Goal: Task Accomplishment & Management: Manage account settings

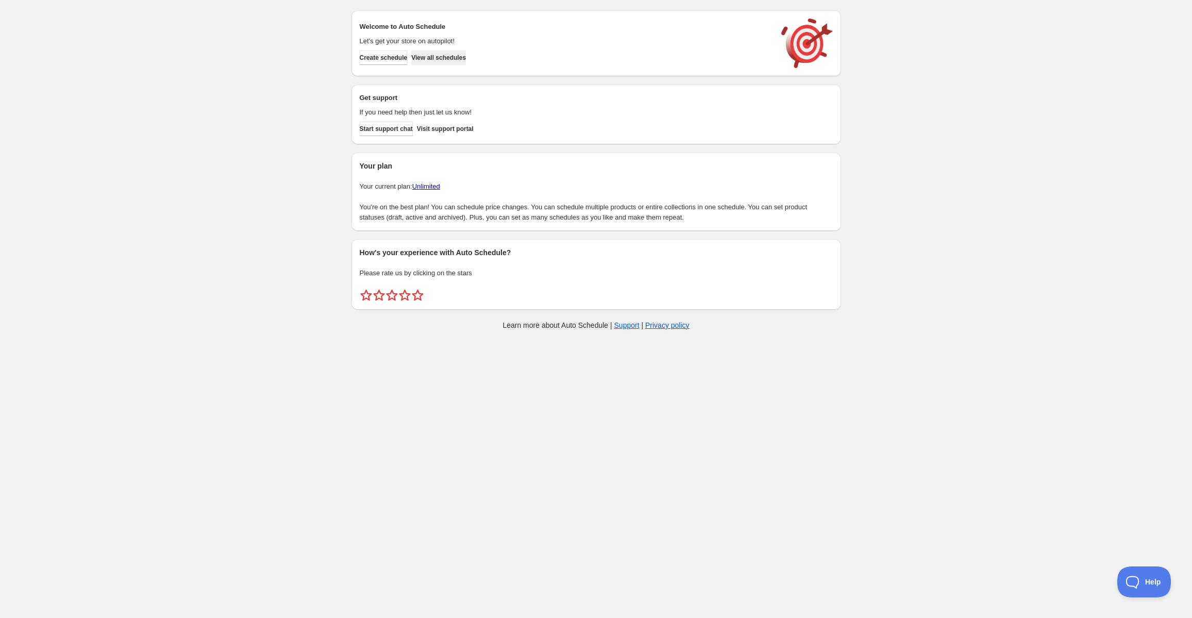
click at [455, 64] on button "View all schedules" at bounding box center [438, 58] width 55 height 14
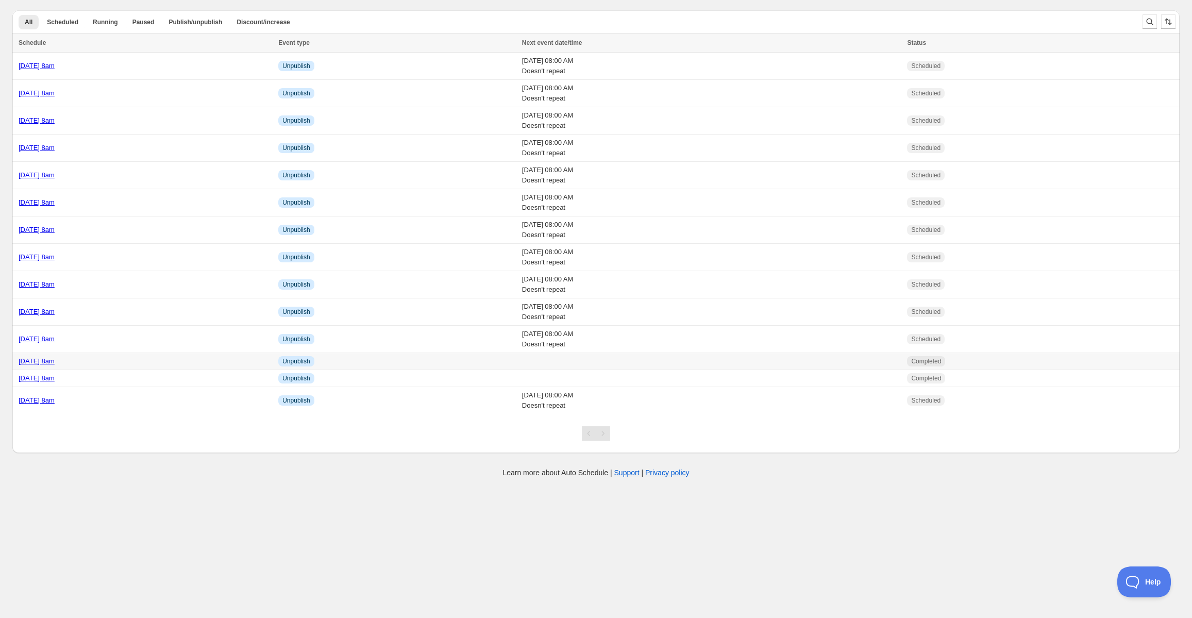
click at [140, 367] on td "Friday 15th August @ 8am" at bounding box center [143, 361] width 263 height 17
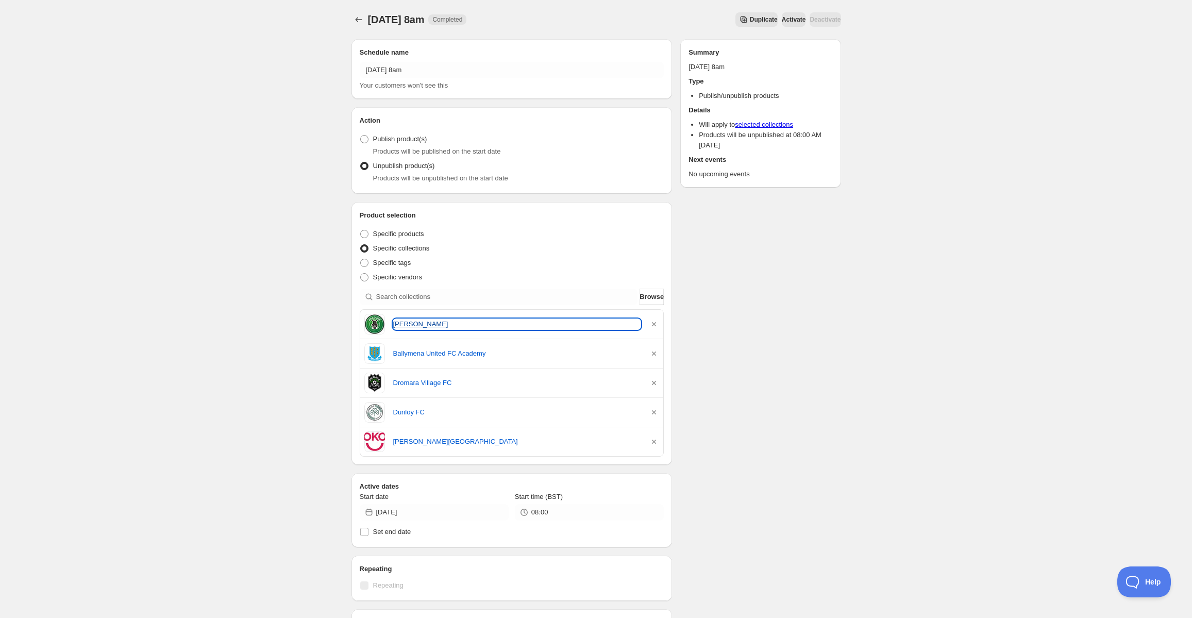
click at [405, 321] on link "Killough FC" at bounding box center [517, 324] width 248 height 10
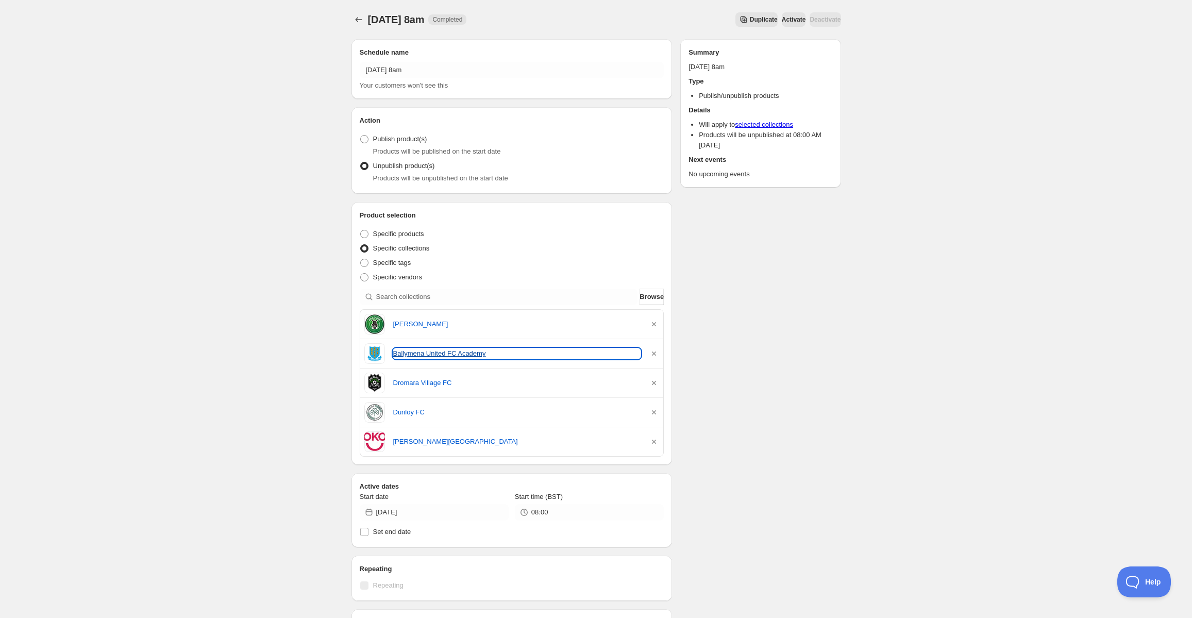
click at [439, 357] on link "Ballymena United FC Academy" at bounding box center [517, 353] width 248 height 10
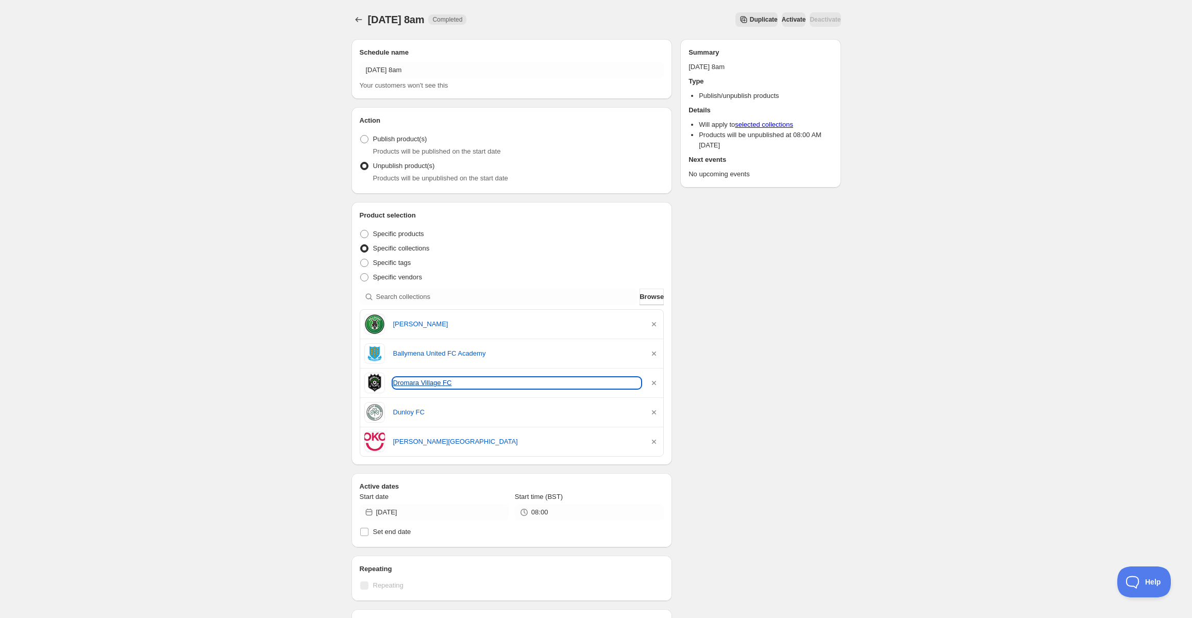
click at [413, 382] on link "Dromara Village FC" at bounding box center [517, 383] width 248 height 10
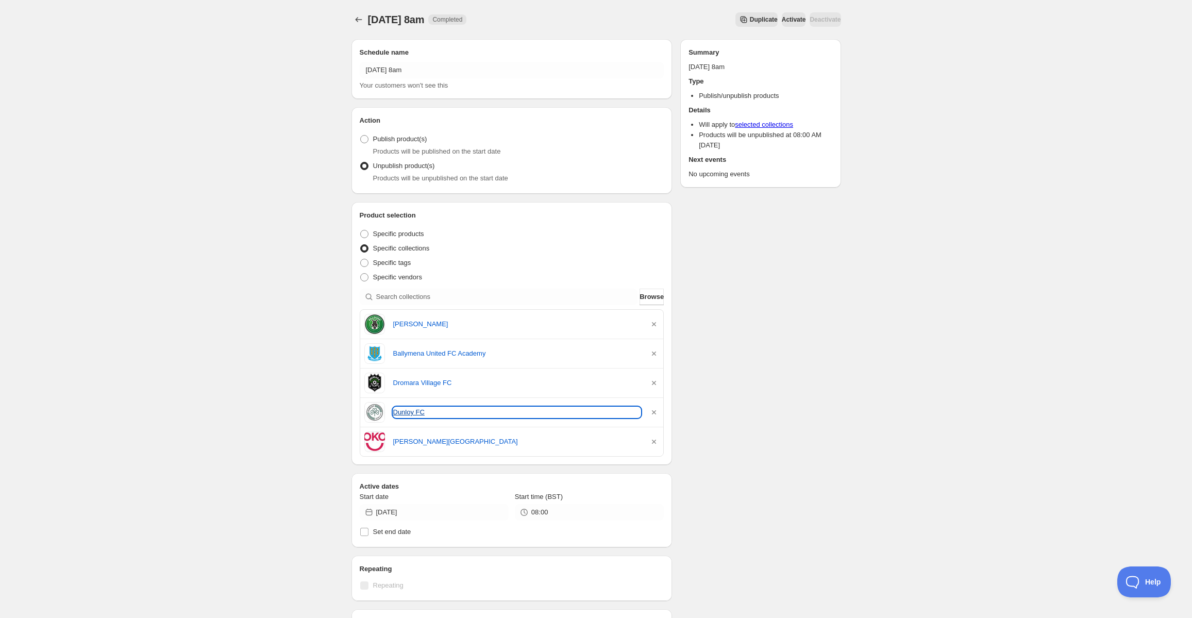
click at [398, 408] on link "Dunloy FC" at bounding box center [517, 412] width 248 height 10
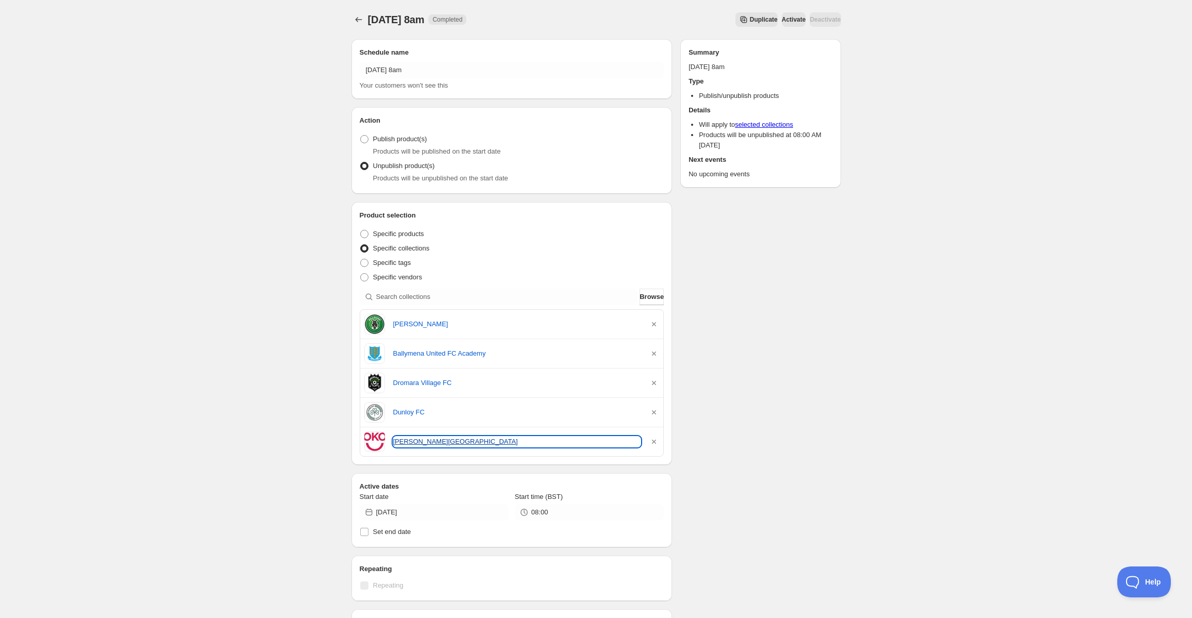
click at [427, 439] on link "Sokol Gymnastics Academy" at bounding box center [517, 442] width 248 height 10
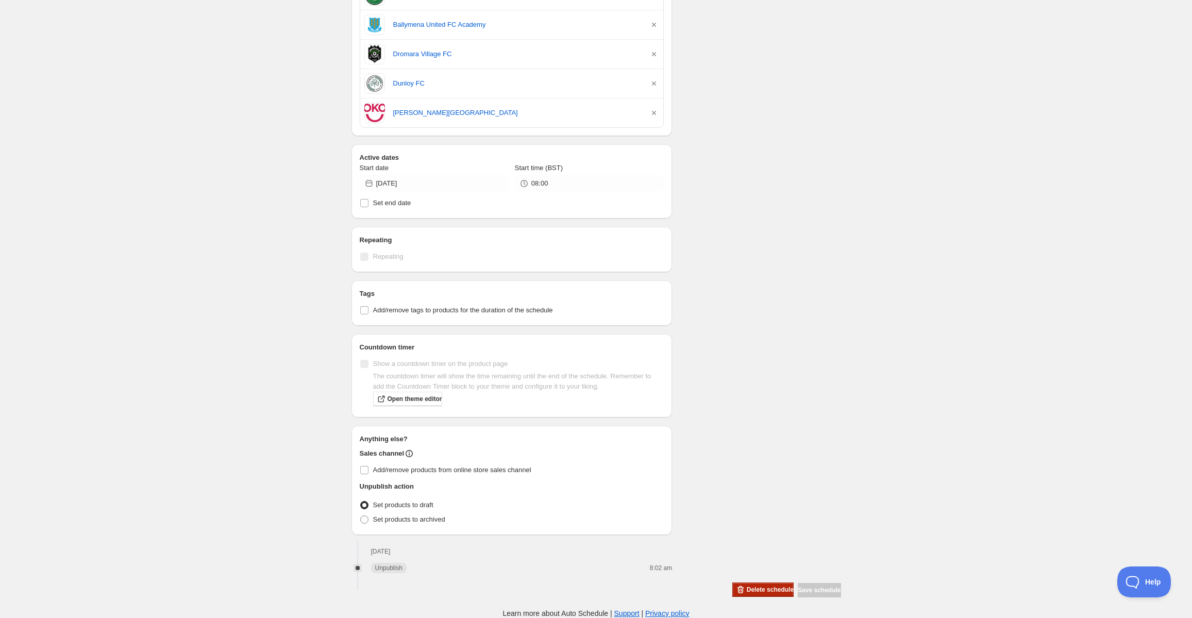
click at [747, 589] on span "Delete schedule" at bounding box center [770, 589] width 47 height 8
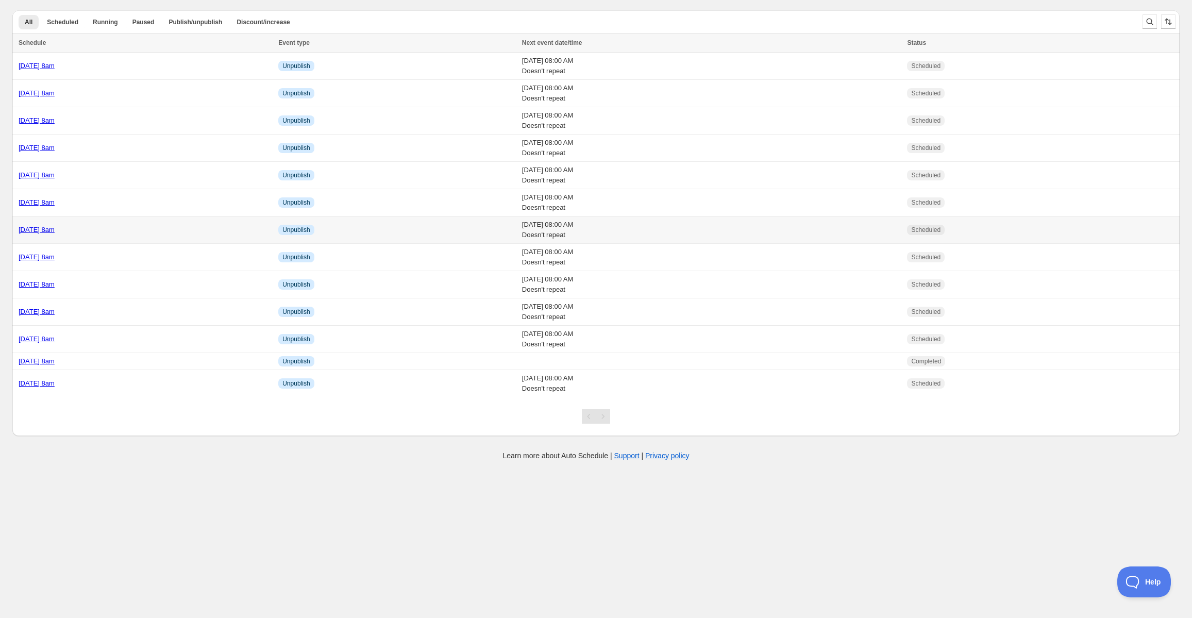
click at [55, 228] on link "Monday 18th August @ 8am" at bounding box center [37, 230] width 36 height 8
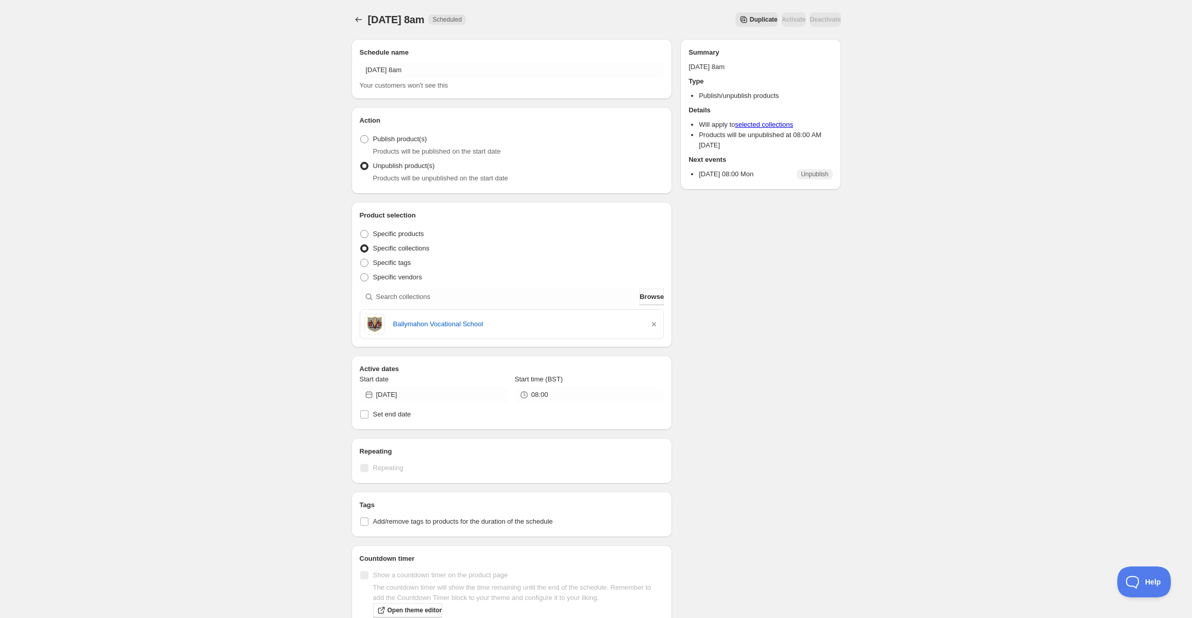
click at [357, 28] on div "Monday 18th August @ 8am. This page is ready Monday 18th August @ 8am Scheduled…" at bounding box center [596, 19] width 490 height 39
click at [357, 22] on icon "Schedules" at bounding box center [359, 19] width 10 height 10
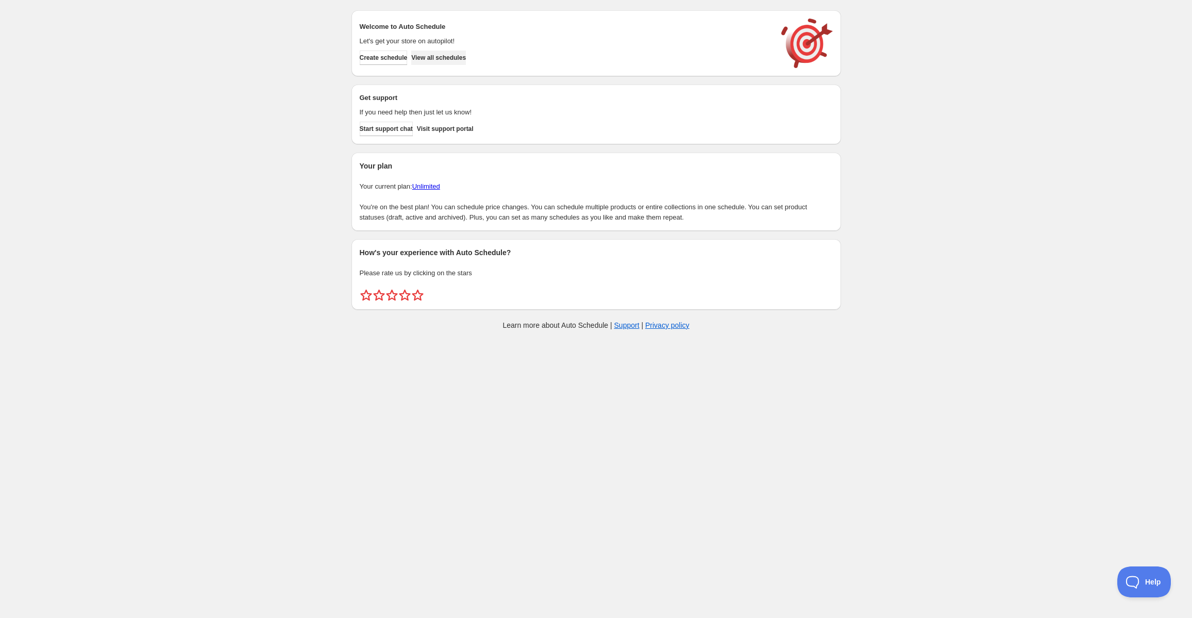
click at [441, 61] on span "View all schedules" at bounding box center [438, 58] width 55 height 8
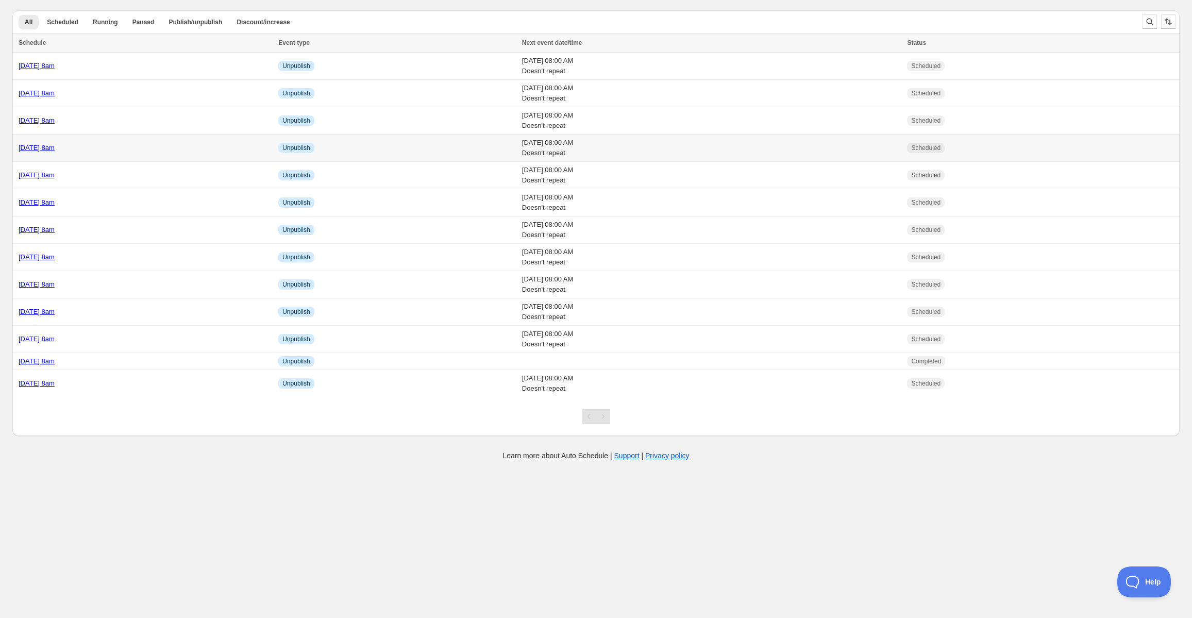
click at [109, 140] on td "[DATE] 8am" at bounding box center [143, 148] width 263 height 27
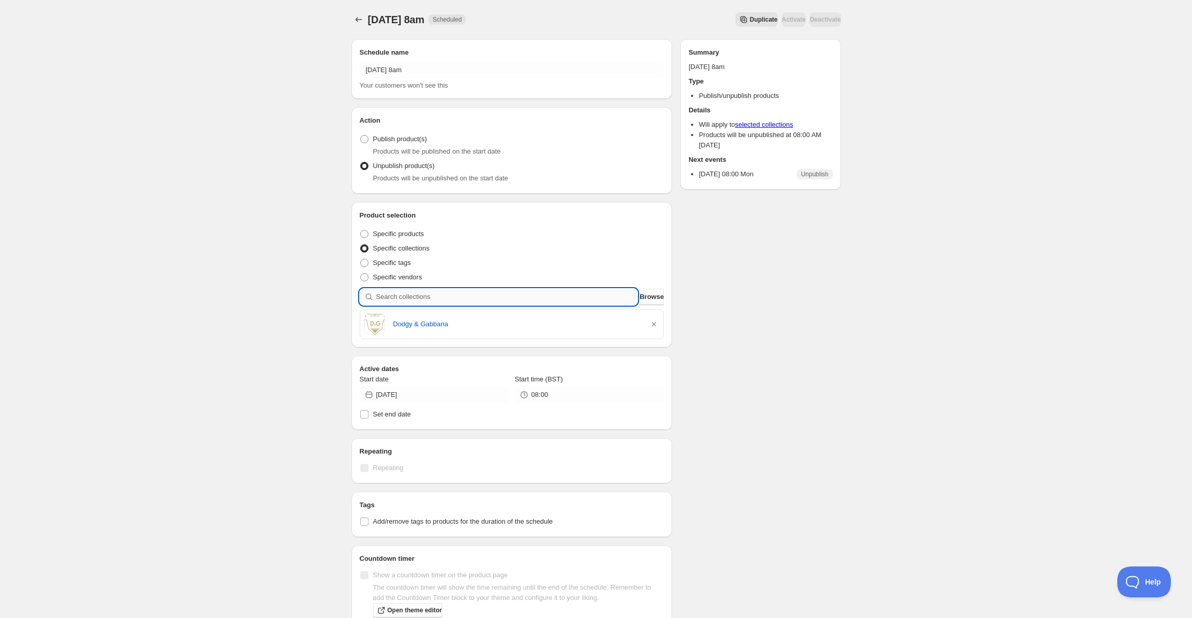
click at [473, 292] on input "search" at bounding box center [507, 297] width 262 height 16
paste input "Monaghan Harps Ladies"
type input "Monaghan Harps Ladies"
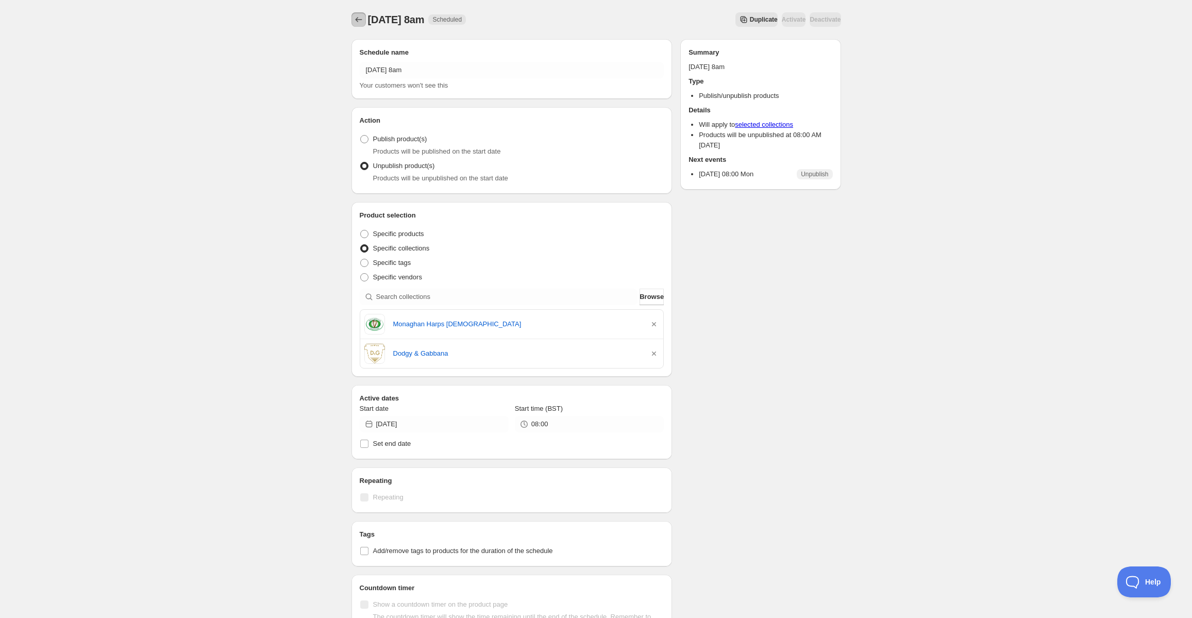
click at [360, 14] on button "Schedules" at bounding box center [358, 19] width 14 height 14
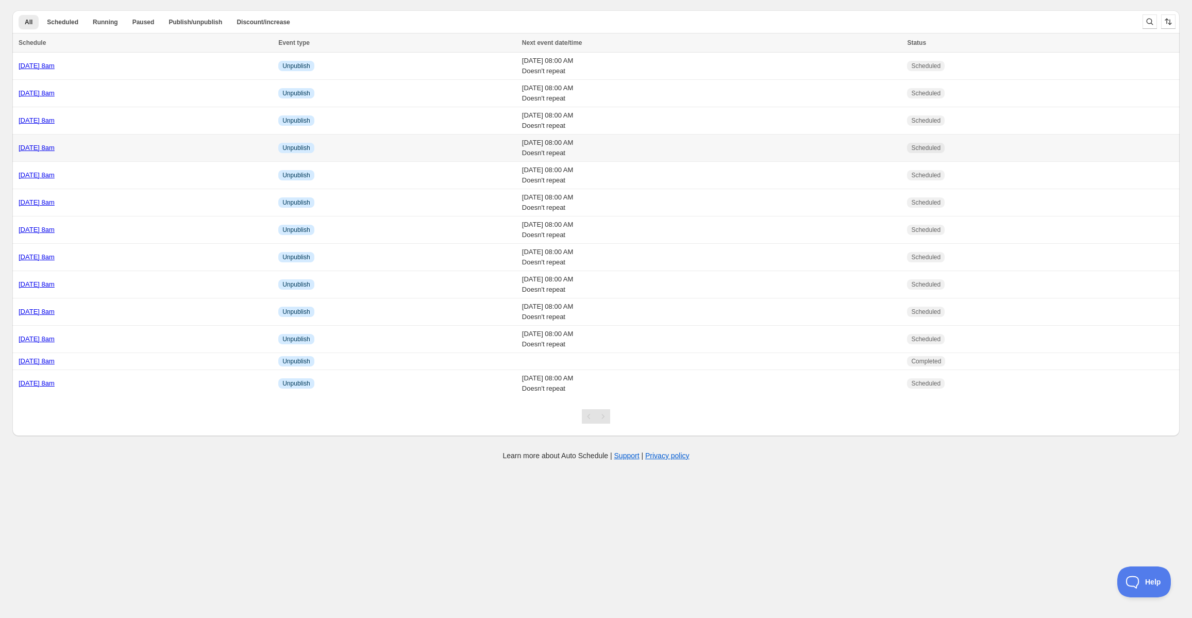
click at [55, 146] on link "Monday 25th August @ 8am" at bounding box center [37, 148] width 36 height 8
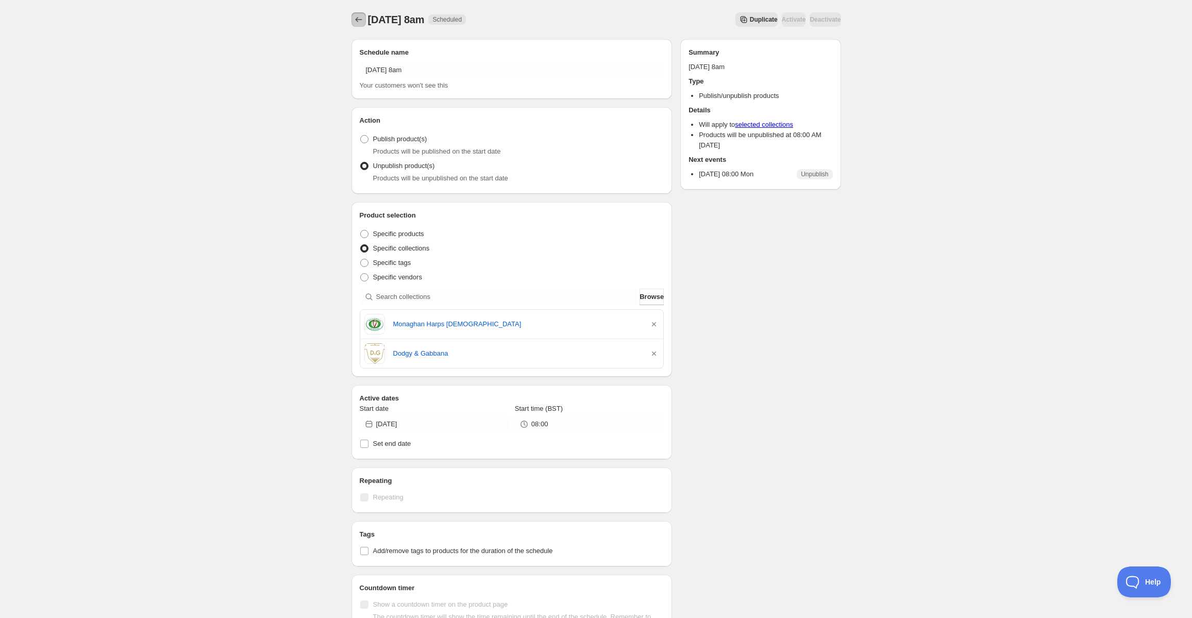
click at [359, 22] on icon "Schedules" at bounding box center [359, 19] width 10 height 10
